Goal: Task Accomplishment & Management: Manage account settings

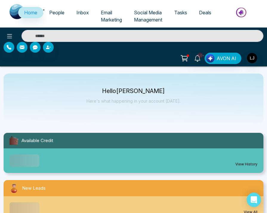
select select "*"
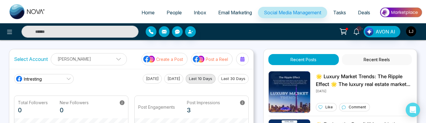
click at [232, 80] on button "Last 30 Days" at bounding box center [233, 79] width 31 height 10
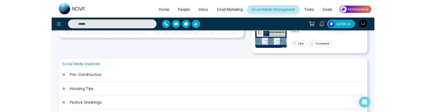
scroll to position [17, 0]
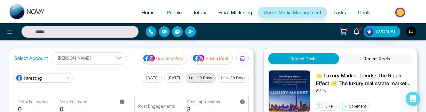
scroll to position [1, 0]
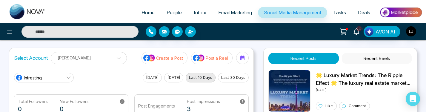
click at [114, 59] on span at bounding box center [116, 59] width 5 height 5
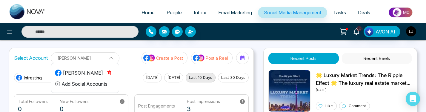
click at [107, 72] on icon "button" at bounding box center [109, 72] width 5 height 5
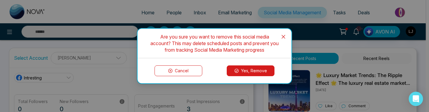
click at [163, 70] on button "Cancel" at bounding box center [179, 70] width 48 height 11
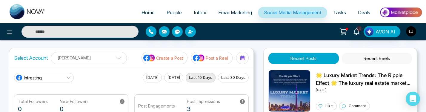
click at [45, 74] on link "Intresting" at bounding box center [44, 78] width 60 height 10
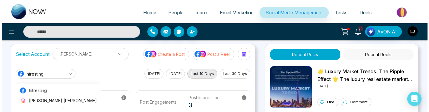
scroll to position [12, 0]
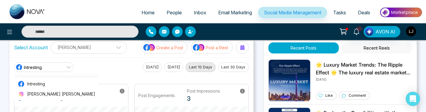
click at [107, 47] on p "[PERSON_NAME]" at bounding box center [89, 47] width 68 height 10
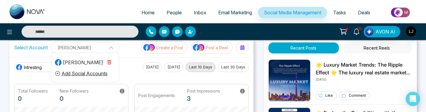
click at [110, 58] on button "button" at bounding box center [109, 63] width 13 height 10
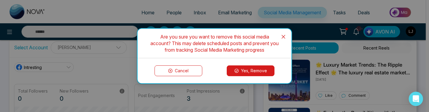
click at [232, 75] on button "Yes, Remove" at bounding box center [251, 70] width 48 height 11
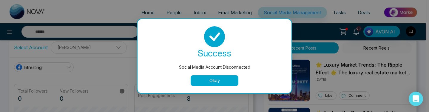
scroll to position [0, 0]
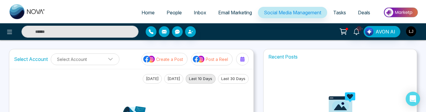
click at [84, 52] on div "Select Account Select Account Create a Post Post a Reel" at bounding box center [131, 59] width 244 height 20
click at [84, 63] on button "Select Account" at bounding box center [85, 59] width 69 height 12
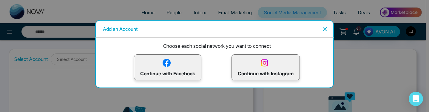
click at [241, 66] on p "Continue with Instagram" at bounding box center [266, 67] width 56 height 19
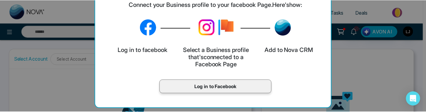
scroll to position [35, 0]
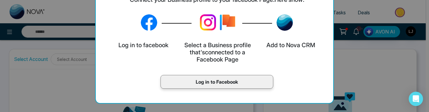
click at [234, 83] on p "Log in to Facebook" at bounding box center [217, 81] width 100 height 7
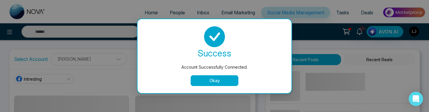
click at [203, 83] on button "Okay" at bounding box center [215, 80] width 48 height 11
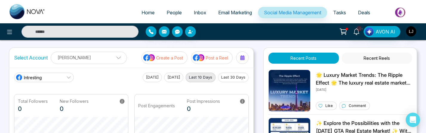
scroll to position [1, 0]
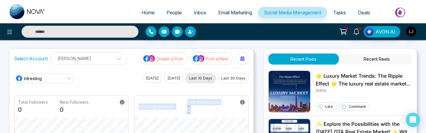
drag, startPoint x: 137, startPoint y: 107, endPoint x: 197, endPoint y: 105, distance: 59.4
click at [197, 105] on div "Post Engagements Post Impressions 0" at bounding box center [192, 106] width 114 height 22
click at [197, 105] on p "0" at bounding box center [203, 109] width 33 height 9
drag, startPoint x: 197, startPoint y: 112, endPoint x: 139, endPoint y: 106, distance: 57.7
click at [139, 106] on div "Post Engagements Post Impressions 0" at bounding box center [179, 106] width 82 height 15
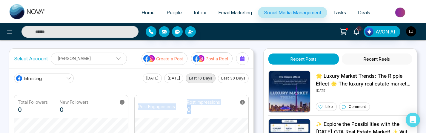
click at [139, 106] on p "Post Engagements" at bounding box center [156, 106] width 37 height 6
drag, startPoint x: 139, startPoint y: 106, endPoint x: 197, endPoint y: 110, distance: 58.0
click at [197, 110] on div "Post Engagements Post Impressions 0" at bounding box center [179, 106] width 82 height 15
click at [197, 110] on p "0" at bounding box center [203, 109] width 33 height 9
